Goal: Information Seeking & Learning: Learn about a topic

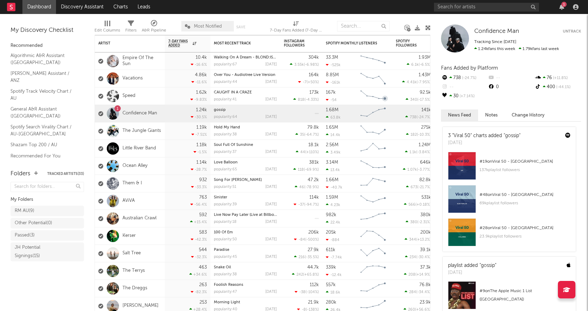
click at [564, 6] on div "1" at bounding box center [563, 4] width 5 height 5
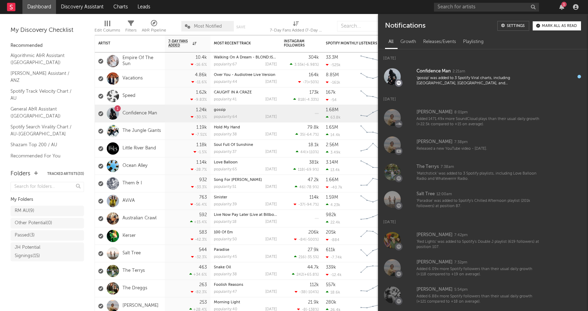
click at [557, 25] on div "Mark all as read" at bounding box center [558, 26] width 35 height 4
click at [560, 8] on icon "button" at bounding box center [561, 7] width 5 height 6
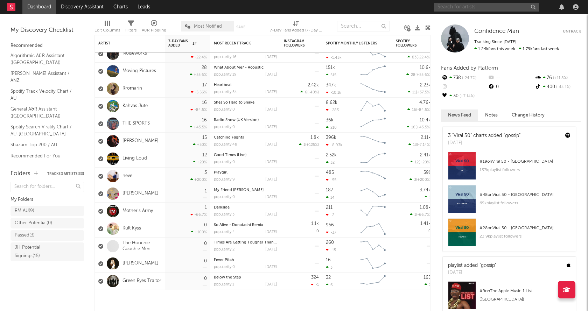
click at [507, 7] on input "text" at bounding box center [486, 7] width 105 height 9
click at [490, 6] on input "[PERSON_NAME]" at bounding box center [486, 7] width 105 height 9
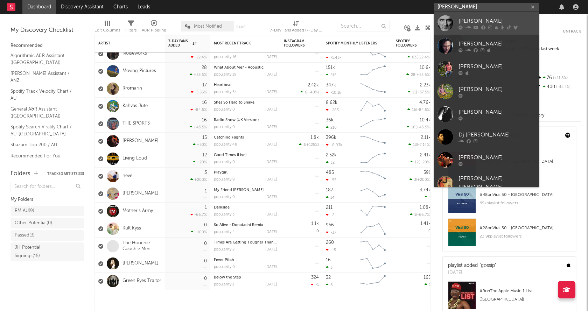
type input "[PERSON_NAME]"
click at [490, 17] on div "[PERSON_NAME]" at bounding box center [496, 21] width 77 height 8
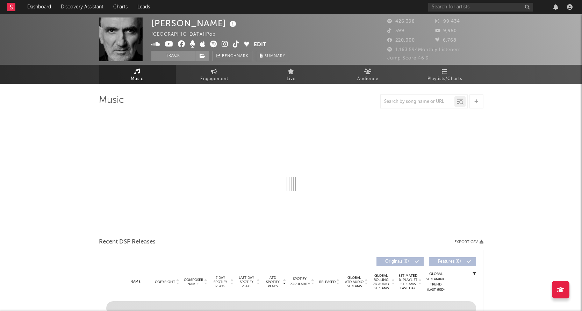
select select "6m"
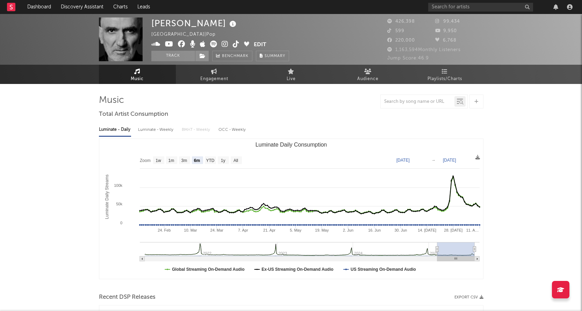
click at [162, 130] on div "Luminate - Weekly" at bounding box center [156, 130] width 37 height 12
select select "6m"
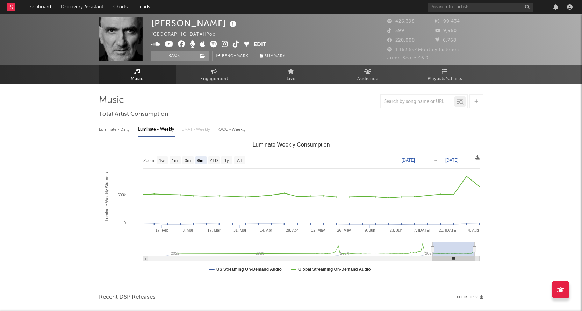
drag, startPoint x: 113, startPoint y: 131, endPoint x: 134, endPoint y: 137, distance: 22.1
click at [113, 131] on div "Luminate - Daily" at bounding box center [115, 130] width 32 height 12
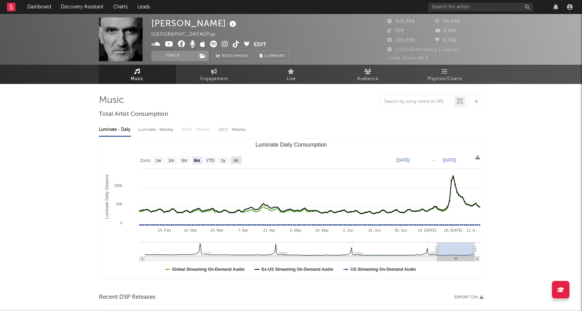
click at [235, 160] on text "All" at bounding box center [235, 160] width 5 height 5
select select "All"
type input "[DATE]"
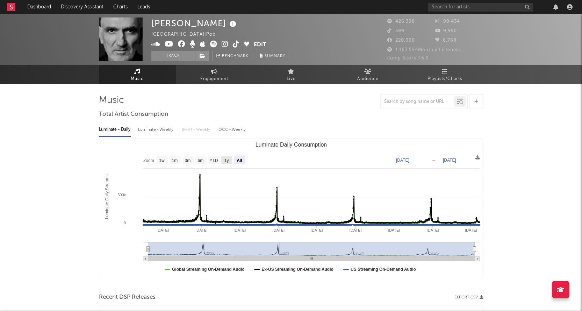
click at [229, 157] on g "1y" at bounding box center [226, 160] width 11 height 8
select select "1y"
type input "[DATE]"
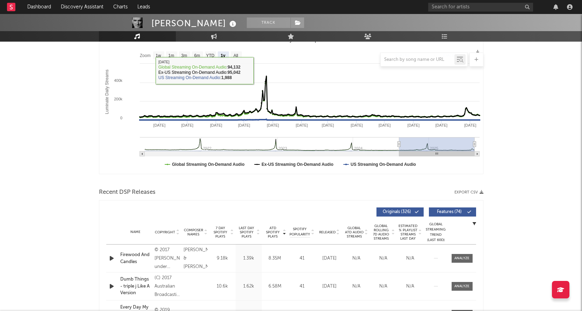
scroll to position [140, 0]
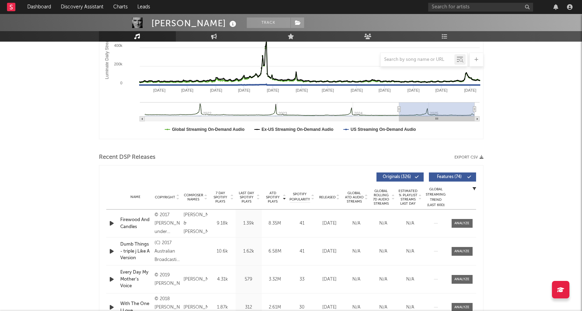
click at [277, 196] on span "ATD Spotify Plays" at bounding box center [273, 197] width 19 height 13
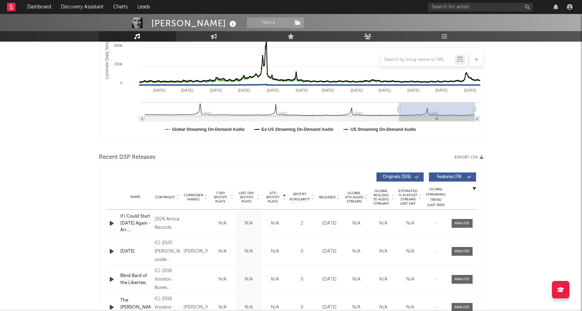
click at [277, 196] on span "ATD Spotify Plays" at bounding box center [273, 197] width 19 height 13
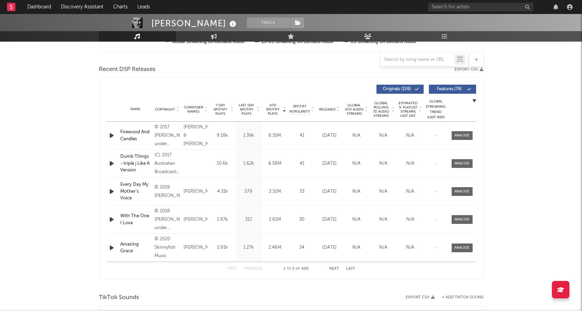
scroll to position [245, 0]
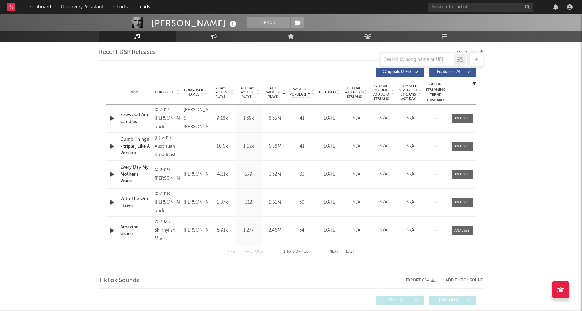
click at [335, 253] on button "Next" at bounding box center [335, 252] width 10 height 4
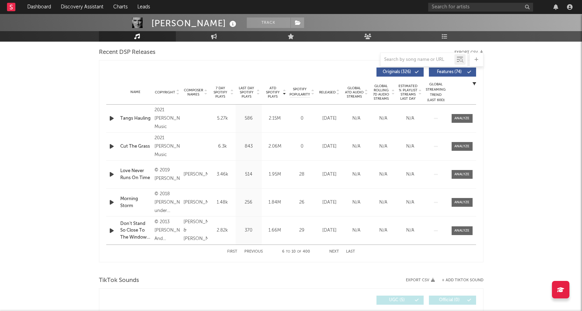
click at [335, 252] on button "Next" at bounding box center [335, 252] width 10 height 4
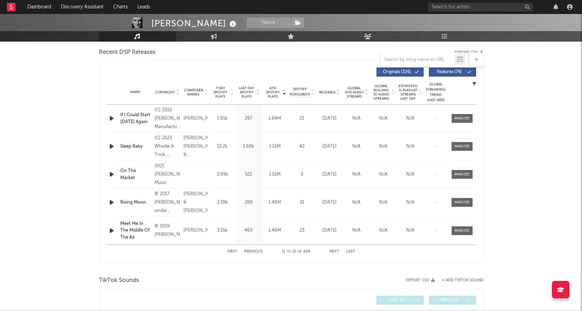
click at [334, 250] on button "Next" at bounding box center [335, 252] width 10 height 4
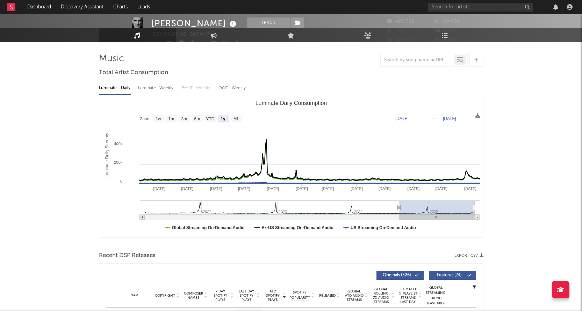
scroll to position [0, 0]
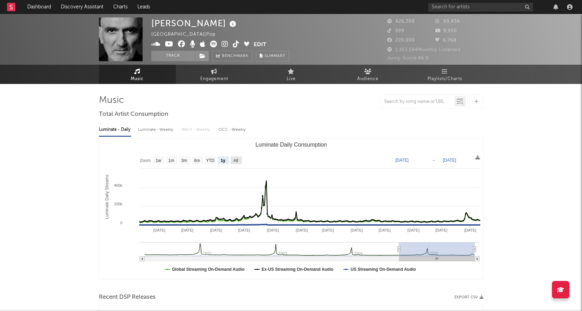
click at [240, 158] on rect "Luminate Daily Consumption" at bounding box center [236, 160] width 11 height 8
select select "All"
type input "[DATE]"
